Goal: Book appointment/travel/reservation

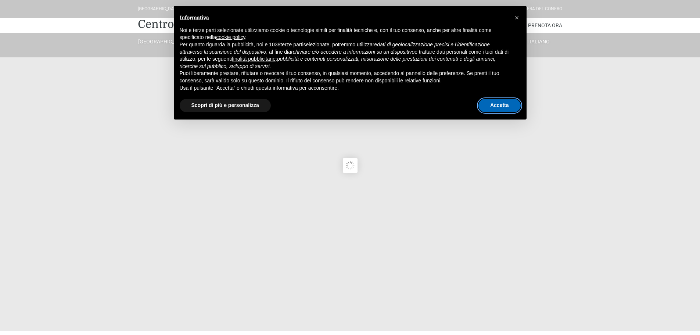
click at [494, 108] on button "Accetta" at bounding box center [499, 105] width 42 height 13
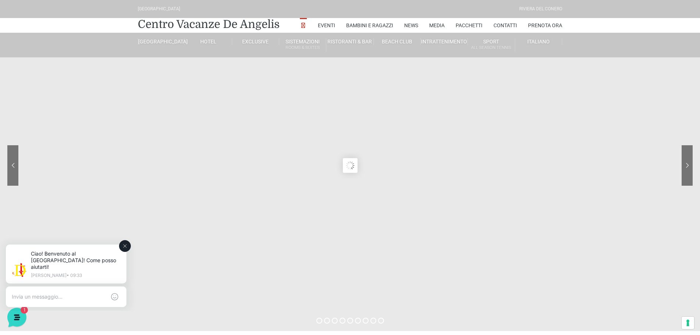
drag, startPoint x: 127, startPoint y: 246, endPoint x: 124, endPoint y: 480, distance: 234.7
click at [127, 246] on icon at bounding box center [125, 246] width 6 height 6
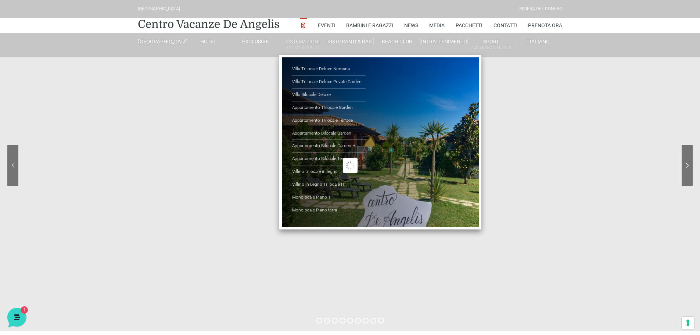
click at [390, 123] on ul "Villa Trilocale Deluxe Numana Villa Trilocale Deluxe Private Garden [GEOGRAPHIC…" at bounding box center [380, 142] width 202 height 174
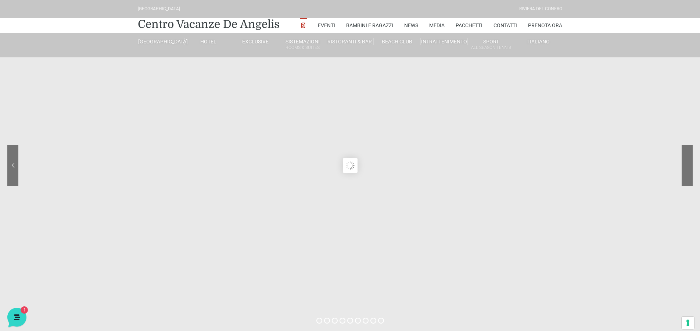
click at [684, 163] on sr7-nav-img-live at bounding box center [659, 165] width 66 height 40
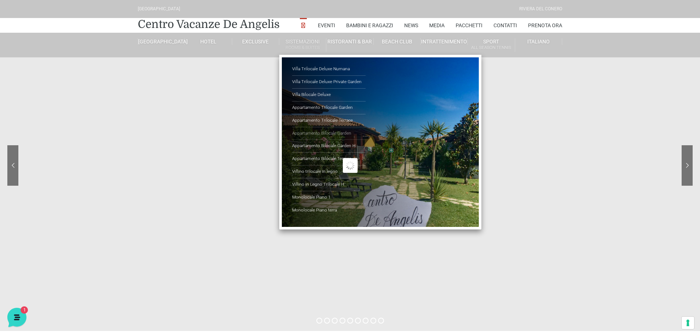
click at [319, 134] on link "Appartamento Bilocale Garden" at bounding box center [328, 133] width 73 height 13
